Goal: Information Seeking & Learning: Compare options

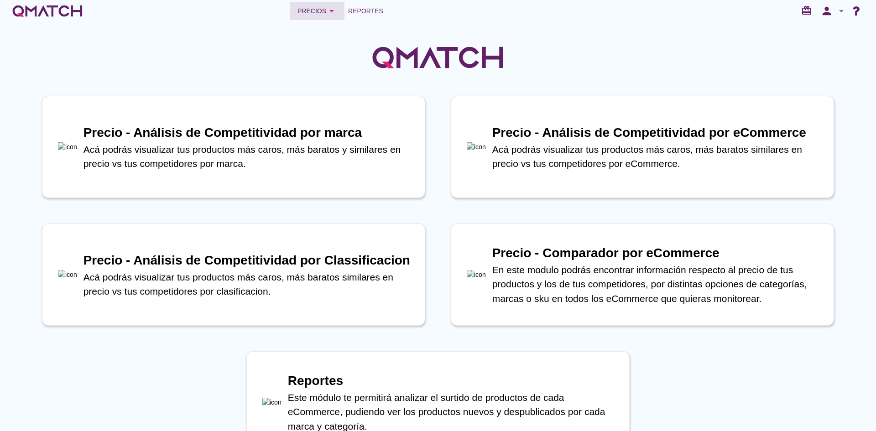
click at [313, 14] on div "Precios arrow_drop_down" at bounding box center [318, 10] width 40 height 11
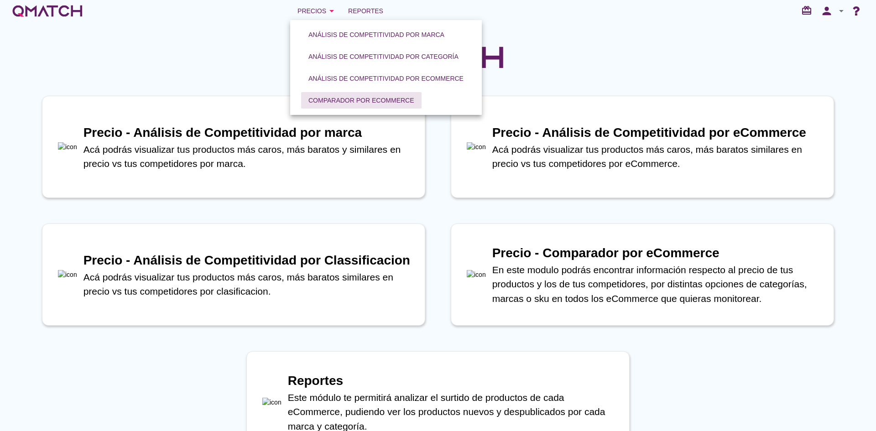
click at [320, 97] on div "Comparador por eCommerce" at bounding box center [362, 101] width 106 height 10
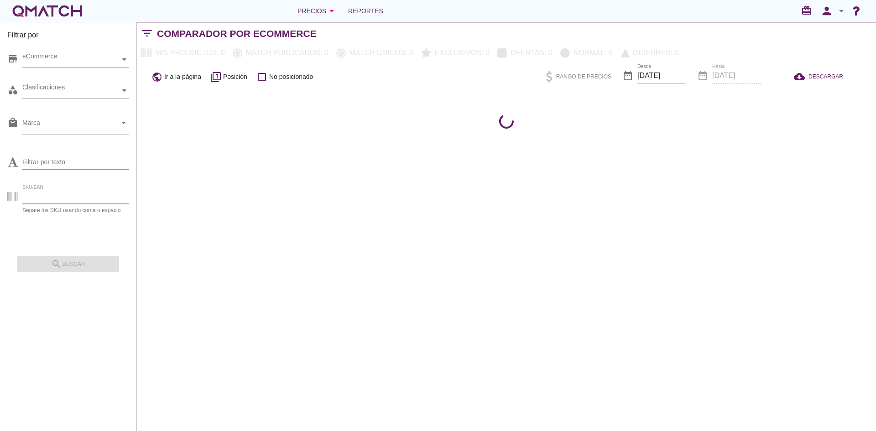
click at [42, 195] on input "SKU/EAN" at bounding box center [75, 196] width 107 height 15
paste input "100472"
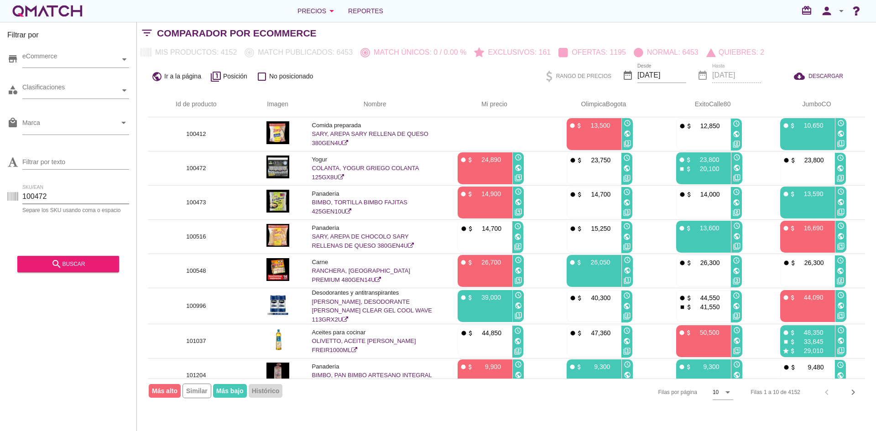
type input "100472"
click at [52, 255] on div "search buscar" at bounding box center [67, 261] width 101 height 23
click at [52, 264] on icon "search" at bounding box center [56, 264] width 11 height 11
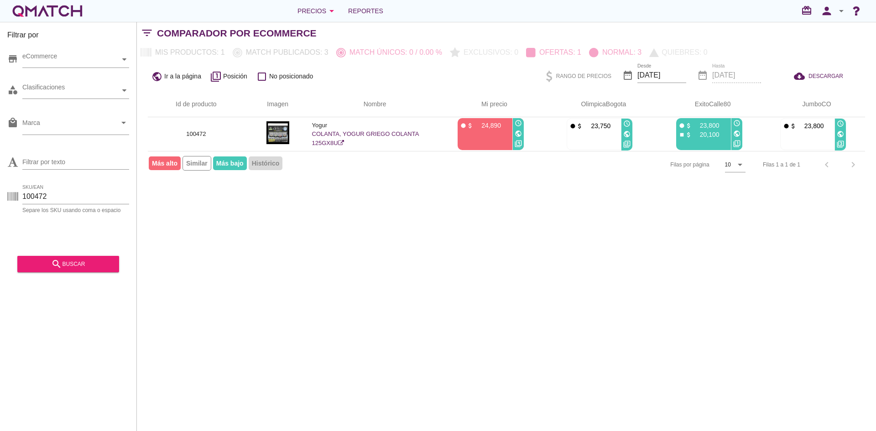
click at [438, 14] on div "Precios arrow_drop_down Reportes redeem person arrow_drop_down" at bounding box center [438, 11] width 855 height 18
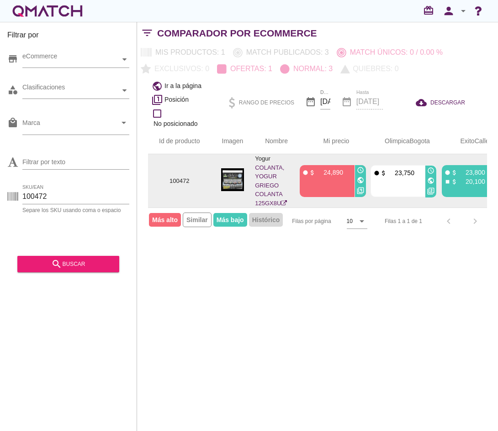
click at [255, 170] on link "COLANTA, YOGUR GRIEGO COLANTA 125GX8U" at bounding box center [271, 185] width 32 height 42
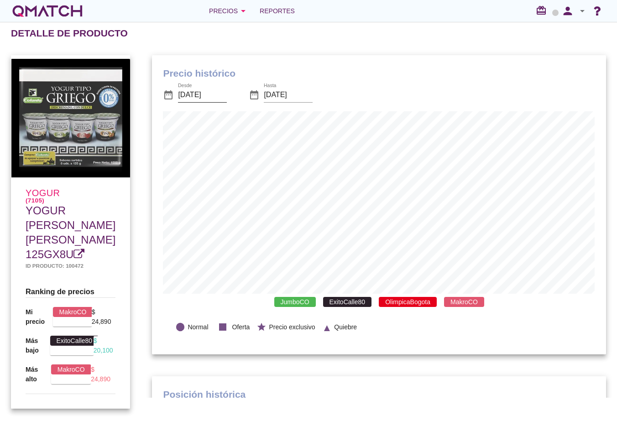
click at [203, 94] on input "[DATE]" at bounding box center [202, 95] width 49 height 15
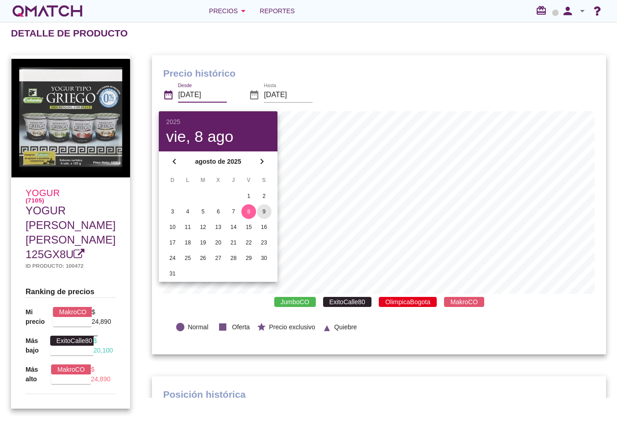
click at [266, 208] on div "9" at bounding box center [264, 212] width 15 height 8
type input "2025-08-09"
click at [435, 70] on h1 "Precio histórico" at bounding box center [379, 73] width 432 height 15
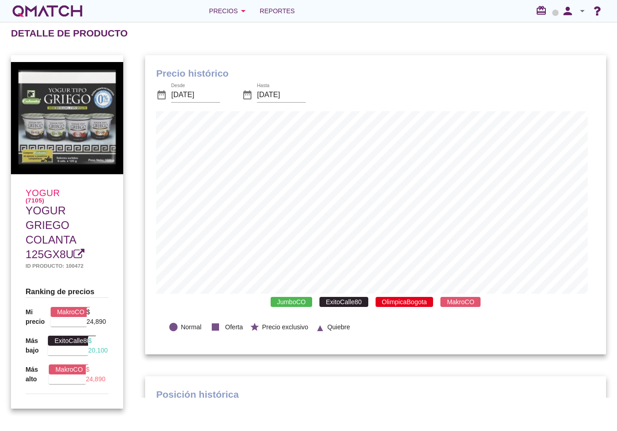
scroll to position [267, 454]
click at [419, 67] on h1 "Precio histórico" at bounding box center [375, 73] width 439 height 15
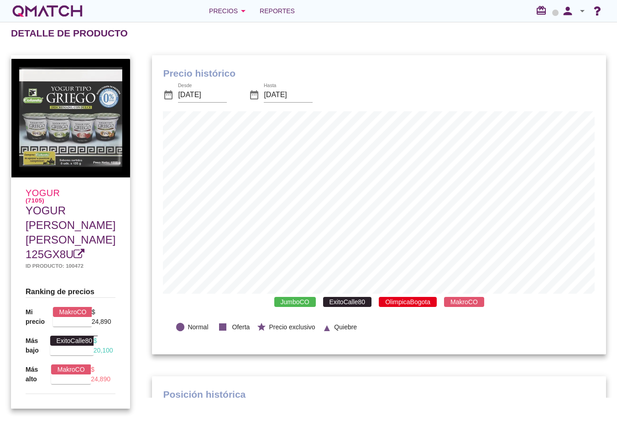
scroll to position [267, 454]
click at [438, 77] on h1 "Precio histórico" at bounding box center [379, 73] width 432 height 15
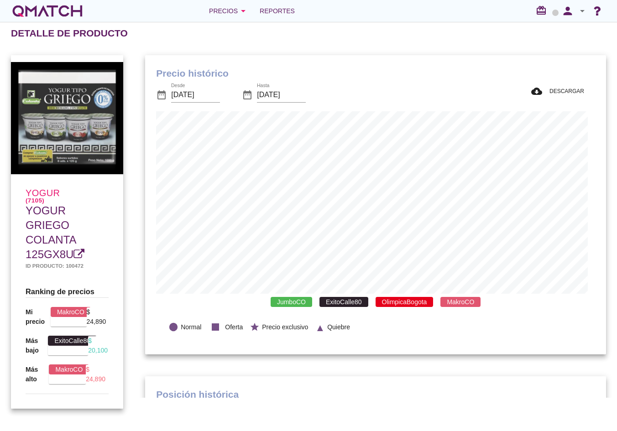
scroll to position [267, 454]
click at [375, 40] on div "Detalle de producto" at bounding box center [314, 33] width 606 height 22
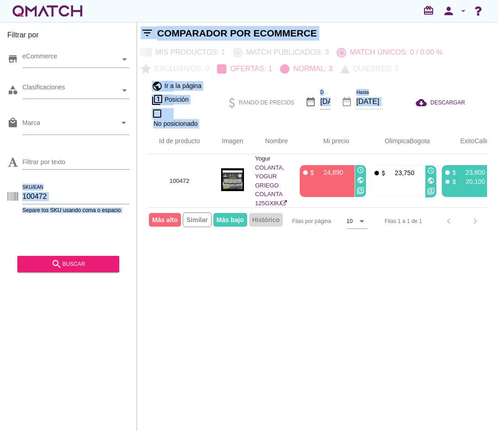
drag, startPoint x: 52, startPoint y: 188, endPoint x: 9, endPoint y: 189, distance: 42.5
click at [0, 190] on html "5 10 15 20 25 50 08-09-2025, 12:00:00 am 08-09-2025, 12:00:00 am 08-09-2025, 12…" at bounding box center [249, 215] width 498 height 431
click at [63, 195] on input "100472" at bounding box center [75, 196] width 107 height 15
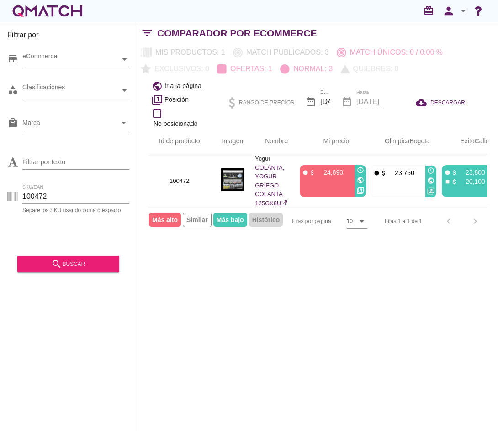
click at [37, 197] on input "100472" at bounding box center [75, 196] width 107 height 15
click at [73, 257] on button "search buscar" at bounding box center [67, 264] width 101 height 16
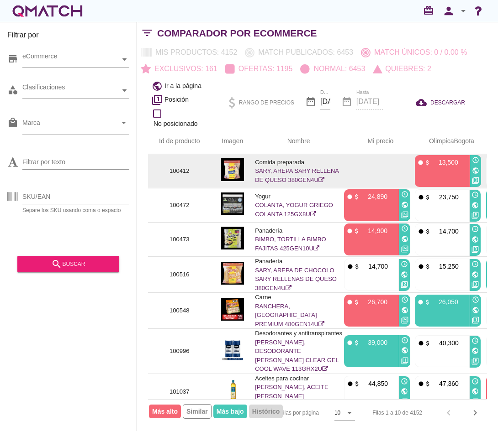
click at [291, 173] on link "SARY, AREPA SARY RELLENA DE QUESO 380GEN4U" at bounding box center [297, 176] width 84 height 16
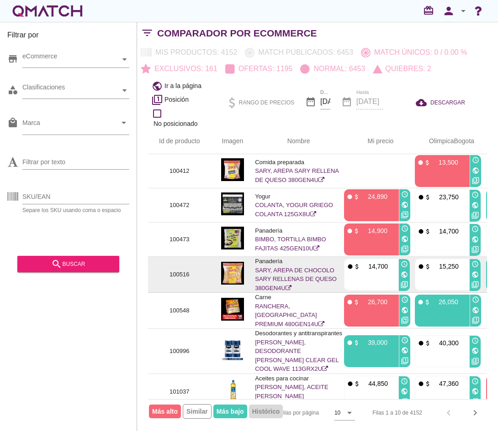
click at [280, 271] on link "SARY, AREPA DE CHOCOLO SARY RELLENAS DE QUESO 380GEN4U" at bounding box center [296, 279] width 82 height 25
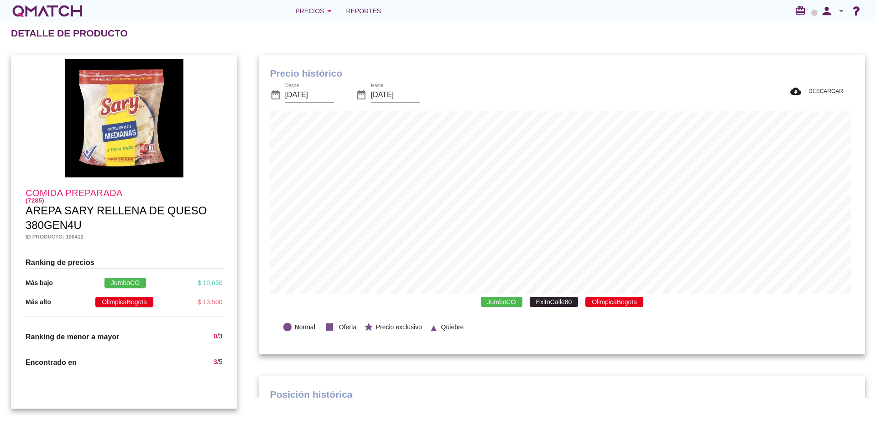
scroll to position [267, 603]
click at [238, 177] on div "Comida preparada (7285) AREPA SARY RELLENA DE QUESO 380GEN4U Id producto: 10041…" at bounding box center [124, 232] width 248 height 376
click at [245, 245] on div "Comida preparada (7285) AREPA SARY RELLENA DE QUESO 380GEN4U Id producto: 10041…" at bounding box center [124, 232] width 248 height 376
click at [243, 245] on div "Comida preparada (7285) AREPA SARY RELLENA DE QUESO 380GEN4U Id producto: 10041…" at bounding box center [124, 232] width 248 height 376
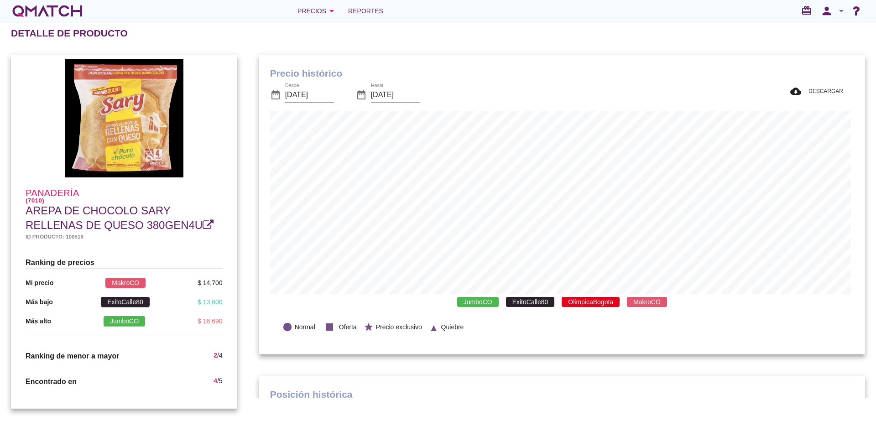
scroll to position [267, 603]
click at [253, 87] on div "Precio histórico date_range Desde [DATE] date_range Hasta [DATE] cloud_download…" at bounding box center [562, 205] width 628 height 322
